Goal: Task Accomplishment & Management: Manage account settings

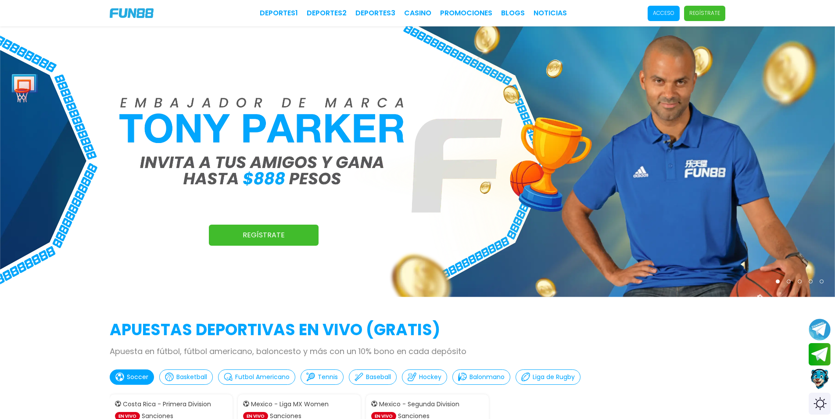
click at [674, 11] on p "Acceso" at bounding box center [663, 13] width 21 height 8
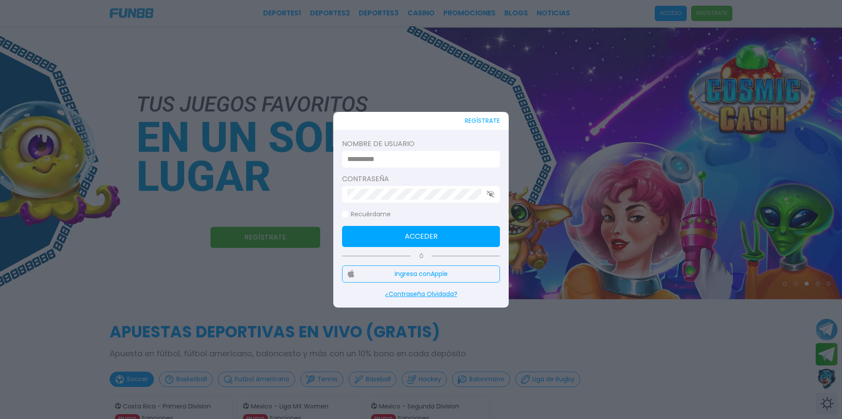
click at [415, 162] on input at bounding box center [419, 159] width 142 height 11
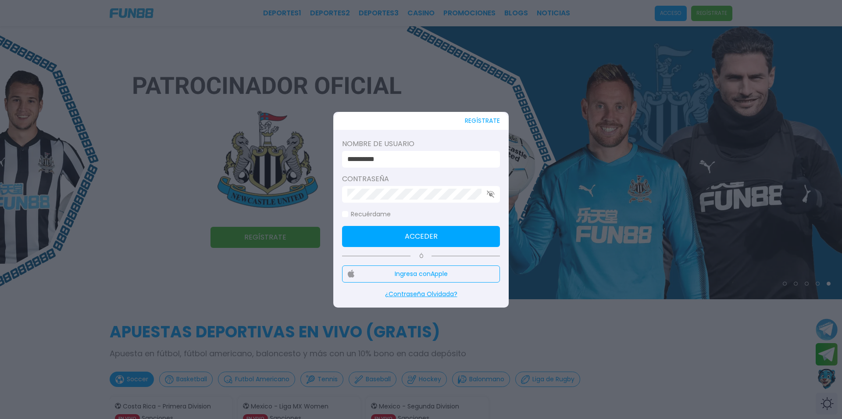
type input "**********"
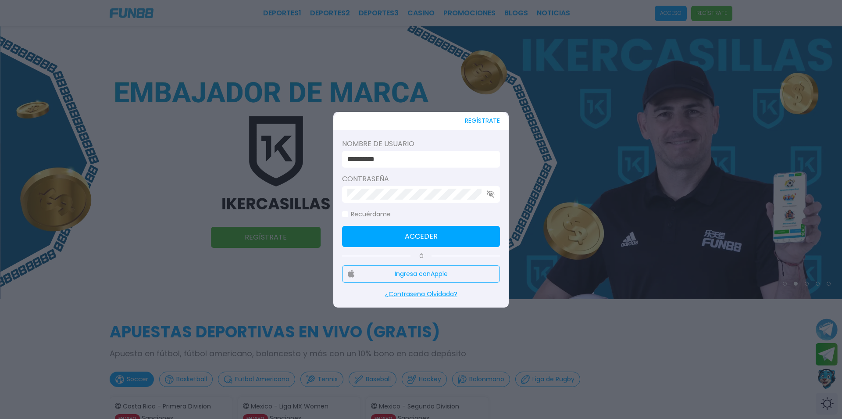
click button "Acceder" at bounding box center [421, 236] width 158 height 21
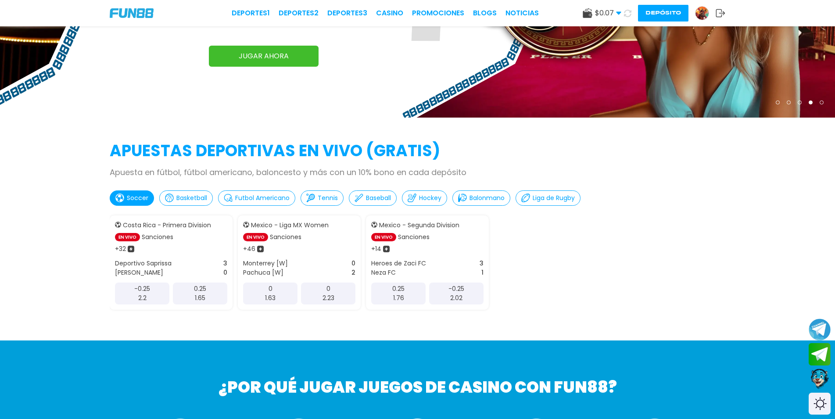
scroll to position [90, 0]
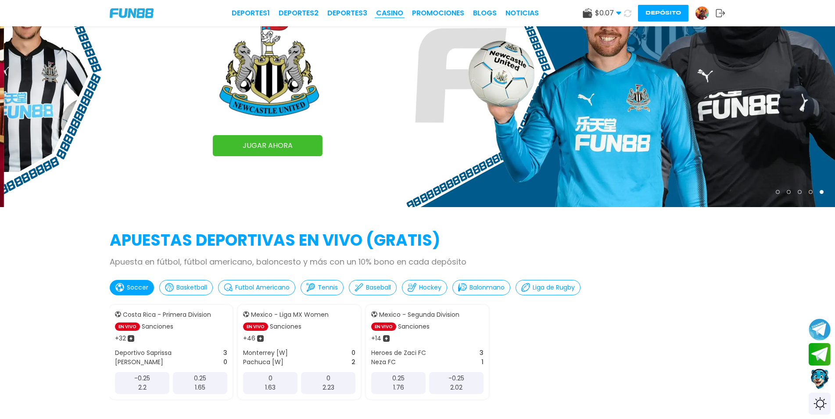
click at [389, 9] on link "CASINO" at bounding box center [389, 13] width 27 height 11
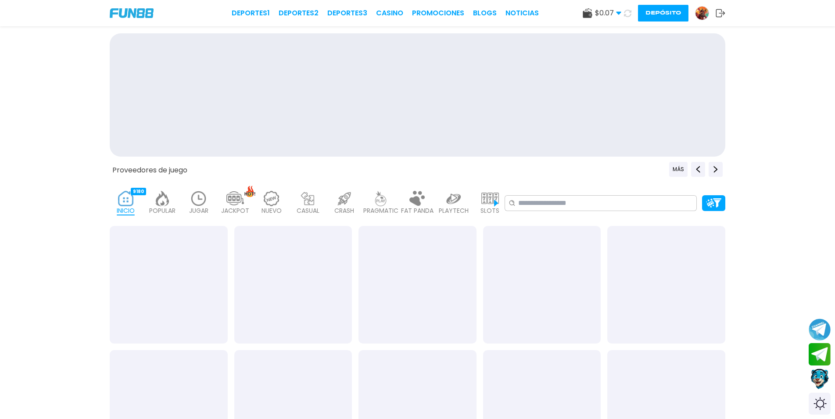
click at [621, 11] on button at bounding box center [627, 13] width 13 height 13
click at [615, 11] on span "$ 0.07" at bounding box center [608, 13] width 26 height 11
